Goal: Task Accomplishment & Management: Manage account settings

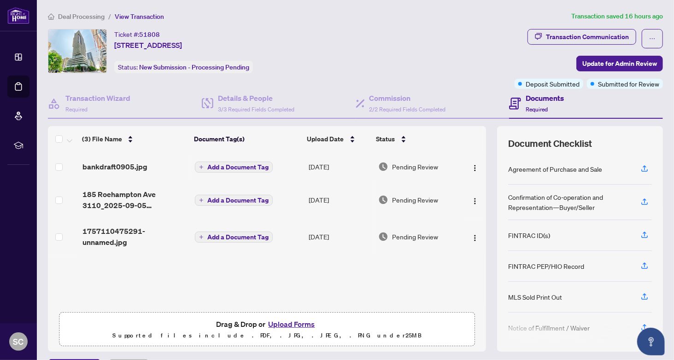
scroll to position [98, 0]
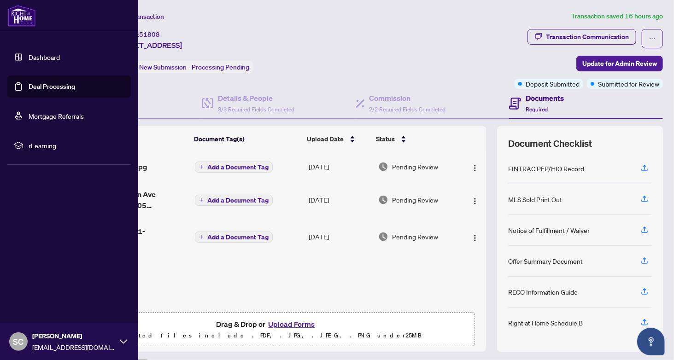
click at [56, 84] on link "Deal Processing" at bounding box center [52, 86] width 47 height 8
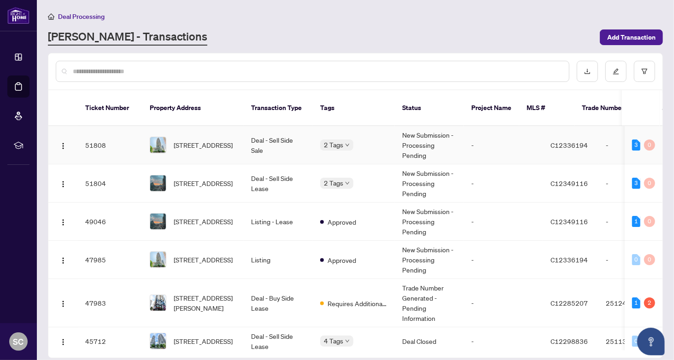
click at [255, 145] on td "Deal - Sell Side Sale" at bounding box center [278, 145] width 69 height 38
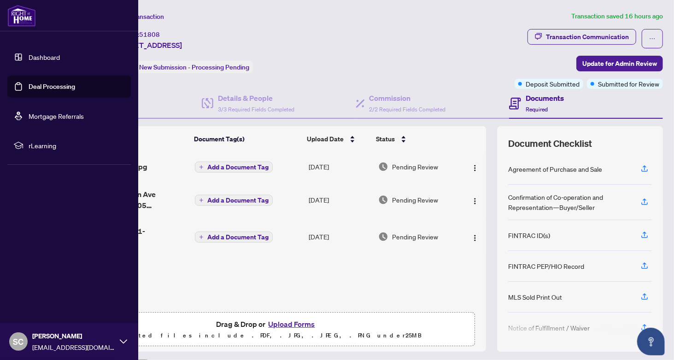
click at [43, 61] on link "Dashboard" at bounding box center [44, 57] width 31 height 8
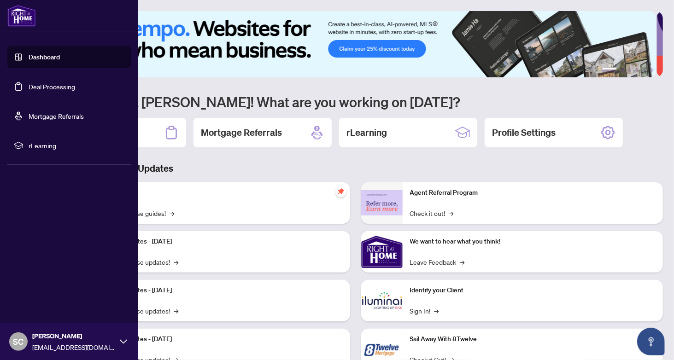
click at [30, 82] on link "Deal Processing" at bounding box center [52, 86] width 47 height 8
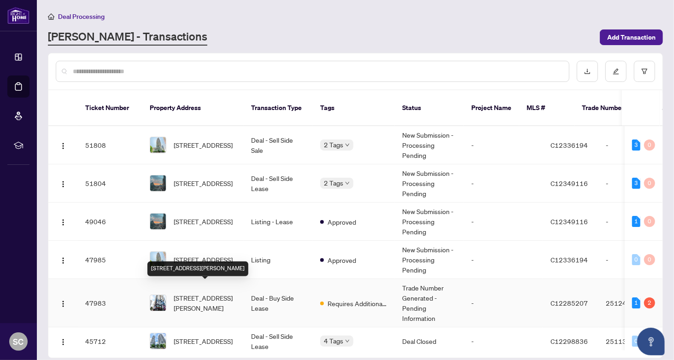
click at [212, 293] on span "[STREET_ADDRESS][PERSON_NAME]" at bounding box center [205, 303] width 63 height 20
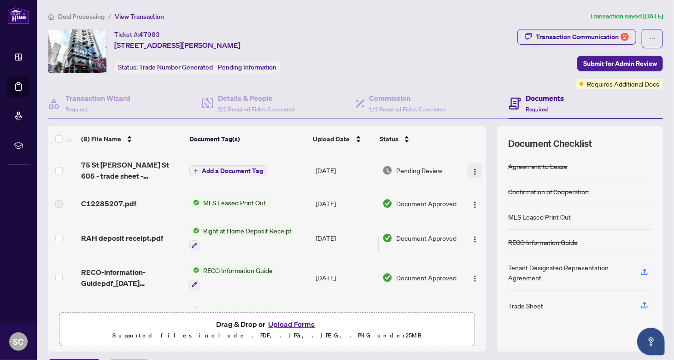
click at [471, 168] on img "button" at bounding box center [474, 171] width 7 height 7
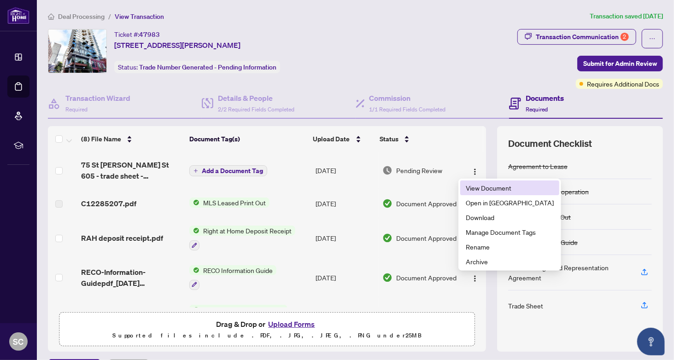
click at [471, 183] on span "View Document" at bounding box center [509, 188] width 88 height 10
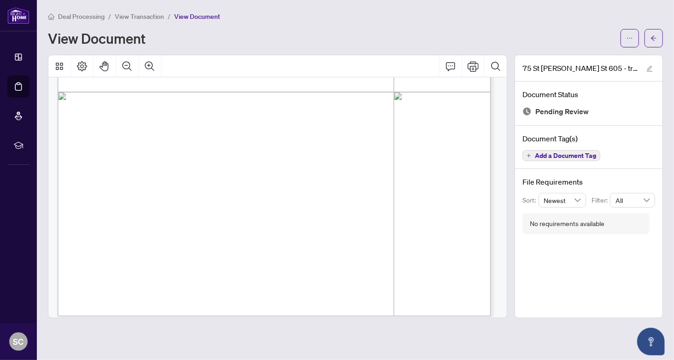
scroll to position [338, 0]
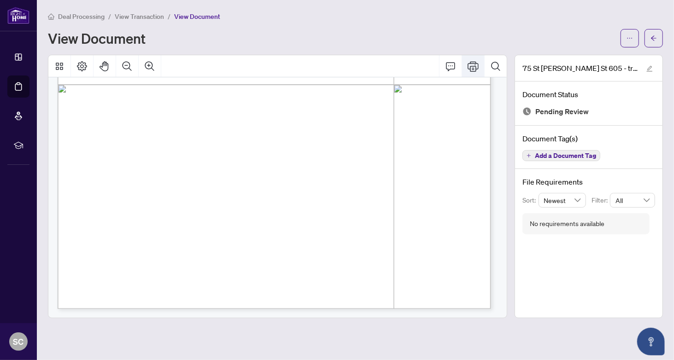
click at [470, 64] on icon "Print" at bounding box center [472, 66] width 11 height 11
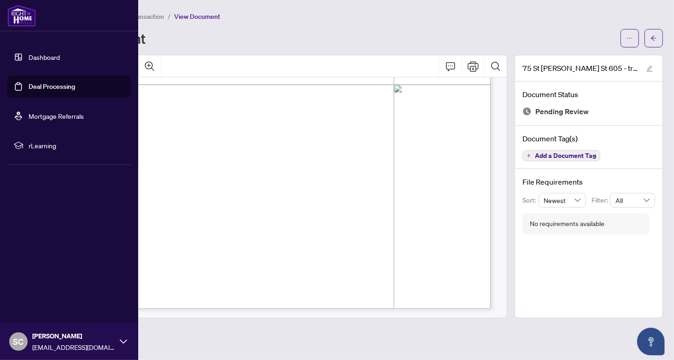
click at [31, 87] on link "Deal Processing" at bounding box center [52, 86] width 47 height 8
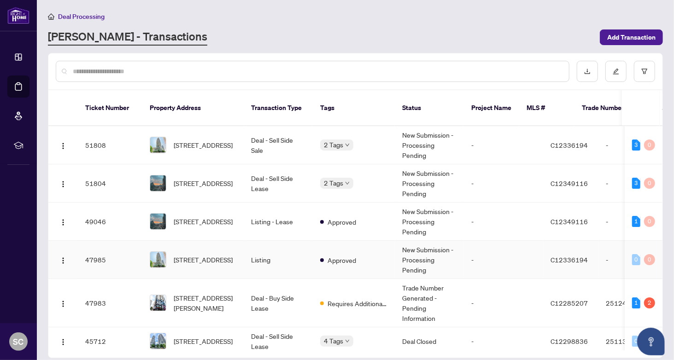
scroll to position [92, 0]
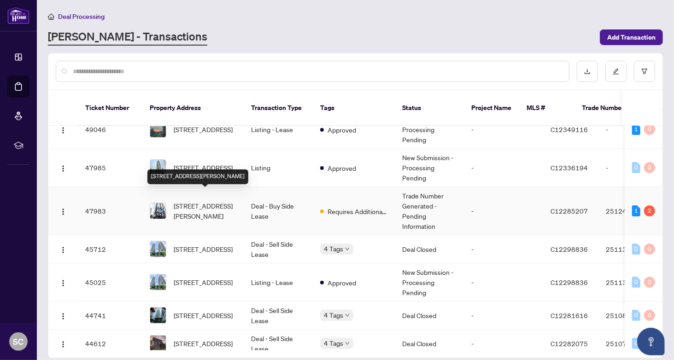
click at [216, 201] on span "[STREET_ADDRESS][PERSON_NAME]" at bounding box center [205, 211] width 63 height 20
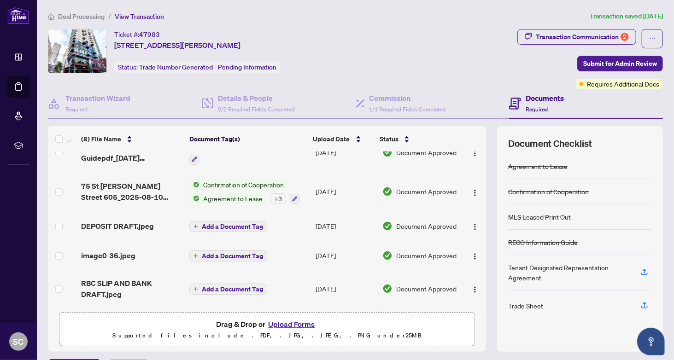
scroll to position [127, 0]
click at [290, 321] on button "Upload Forms" at bounding box center [292, 324] width 52 height 12
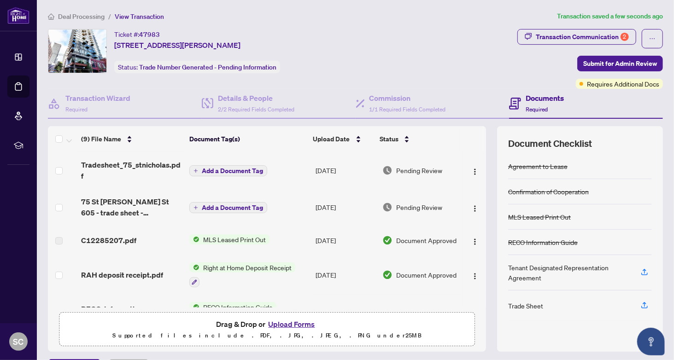
scroll to position [92, 0]
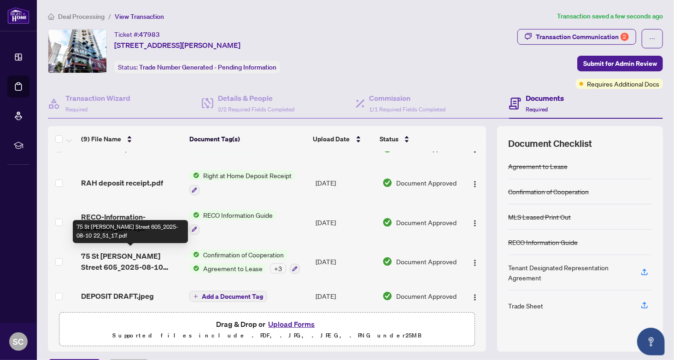
click at [147, 260] on span "75 St [PERSON_NAME] Street 605_2025-08-10 22_51_17.pdf" at bounding box center [131, 261] width 101 height 22
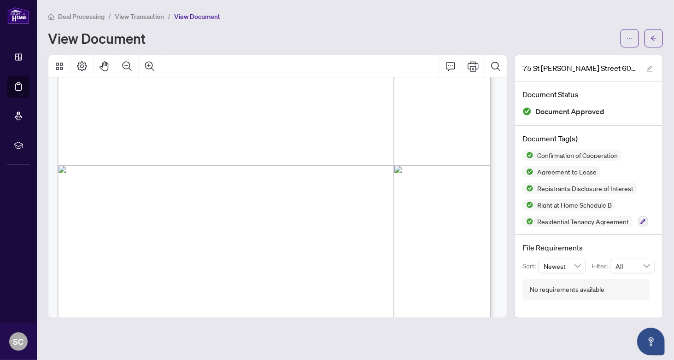
scroll to position [3131, 0]
